Goal: Task Accomplishment & Management: Manage account settings

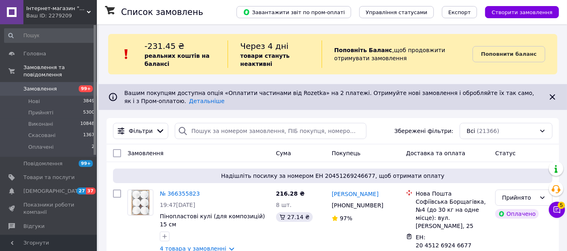
click at [36, 10] on span "Інтернет-магазин "Flora Stuff & Decor"" at bounding box center [56, 8] width 61 height 7
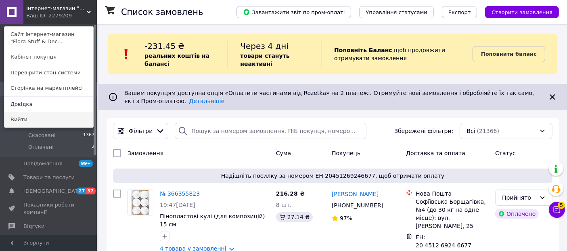
click at [39, 118] on link "Вийти" at bounding box center [48, 119] width 89 height 15
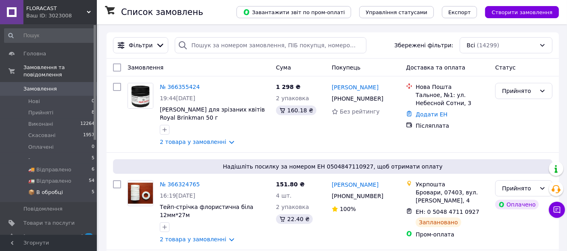
click at [55, 188] on span "📦 В обробці" at bounding box center [45, 191] width 35 height 7
click at [32, 7] on span "FLORACAST" at bounding box center [56, 8] width 61 height 7
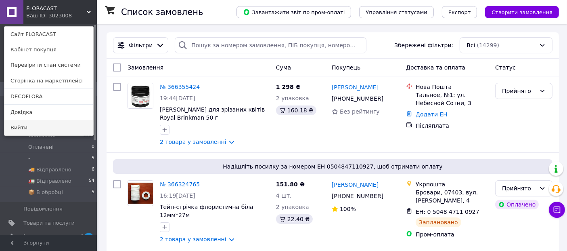
click at [32, 125] on link "Вийти" at bounding box center [48, 127] width 89 height 15
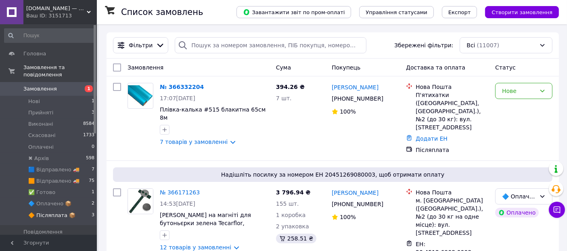
click at [41, 211] on span "🔶 Післяплата 📦" at bounding box center [51, 214] width 47 height 7
click at [40, 11] on span "BestDecor.in.ua — товари для флористики, рукоділля та декору" at bounding box center [56, 8] width 61 height 7
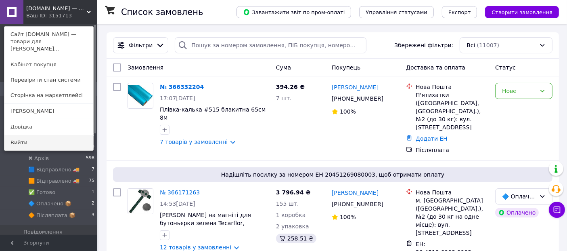
click at [33, 135] on link "Вийти" at bounding box center [48, 142] width 89 height 15
